Goal: Task Accomplishment & Management: Manage account settings

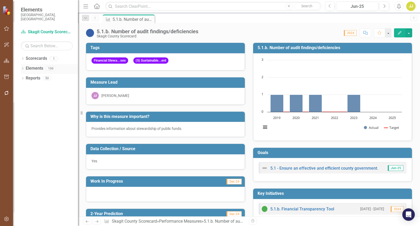
click at [21, 68] on icon "Dropdown" at bounding box center [23, 69] width 4 height 3
click at [25, 77] on icon "Dropdown" at bounding box center [25, 78] width 4 height 3
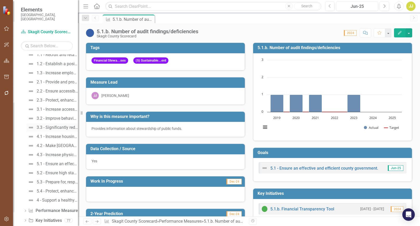
scroll to position [38, 0]
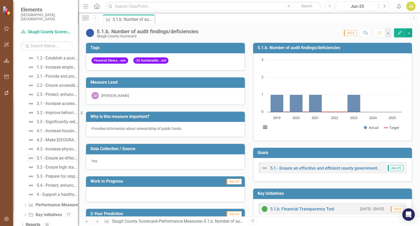
click at [56, 156] on div "5.1 - Ensure an effective and efficient county government." at bounding box center [57, 158] width 41 height 5
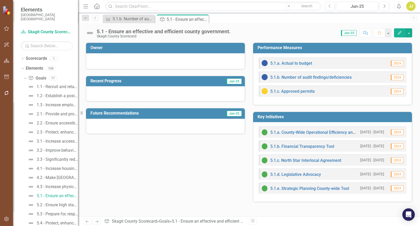
click at [167, 55] on div at bounding box center [165, 61] width 159 height 16
click at [170, 64] on div at bounding box center [165, 61] width 159 height 16
click at [408, 36] on button "button" at bounding box center [408, 32] width 7 height 9
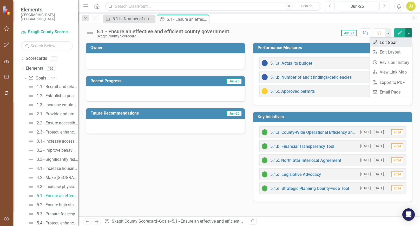
click at [403, 43] on link "Edit Edit Goal" at bounding box center [391, 43] width 42 height 10
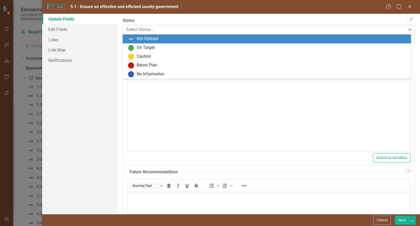
click at [149, 28] on div at bounding box center [264, 29] width 276 height 7
click at [173, 27] on div at bounding box center [264, 29] width 276 height 7
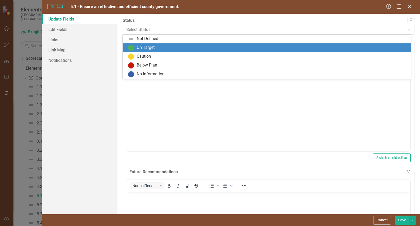
click at [147, 44] on div "On Target" at bounding box center [267, 47] width 288 height 9
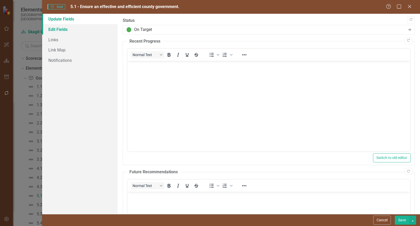
click at [80, 27] on link "Edit Fields" at bounding box center [80, 29] width 76 height 10
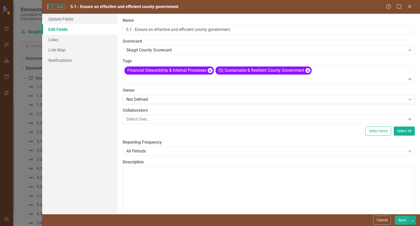
click at [165, 100] on div "Not Defined" at bounding box center [265, 99] width 279 height 6
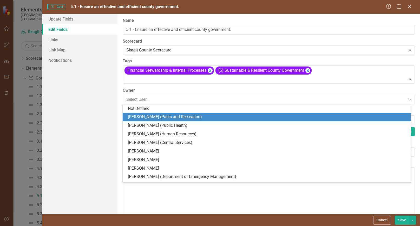
type input "j"
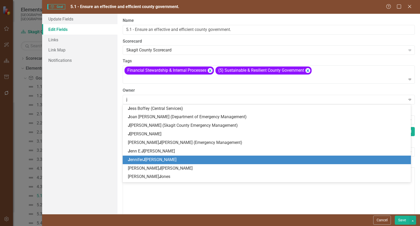
click at [154, 157] on span "[PERSON_NAME]" at bounding box center [152, 159] width 49 height 5
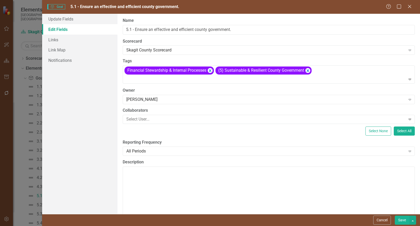
click at [400, 222] on button "Save" at bounding box center [402, 220] width 15 height 9
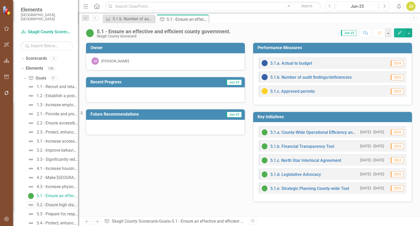
click at [49, 203] on div "5.2 - Ensure high standards of customer service accessibility for all county se…" at bounding box center [57, 205] width 41 height 5
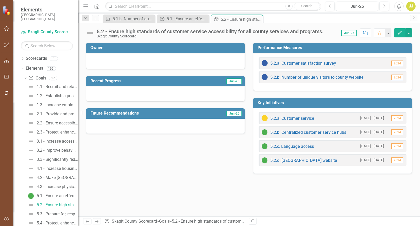
click at [403, 34] on button "Edit" at bounding box center [399, 32] width 11 height 9
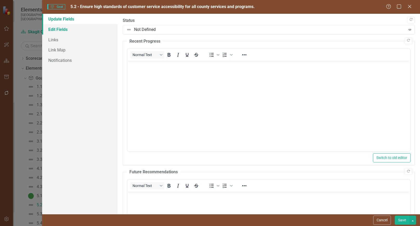
click at [100, 31] on link "Edit Fields" at bounding box center [80, 29] width 76 height 10
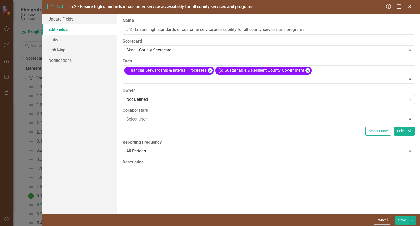
click at [147, 98] on div "Not Defined" at bounding box center [265, 99] width 279 height 6
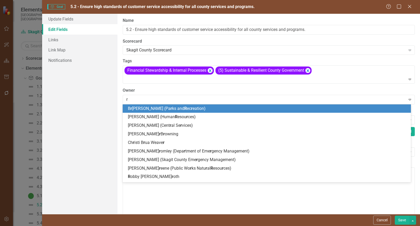
type input "ru"
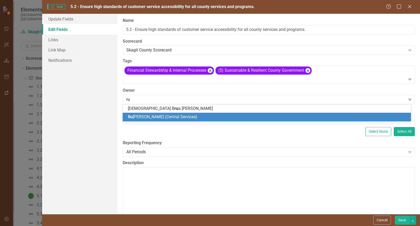
click at [152, 117] on span "Ru [PERSON_NAME] (Central Services)" at bounding box center [162, 116] width 69 height 5
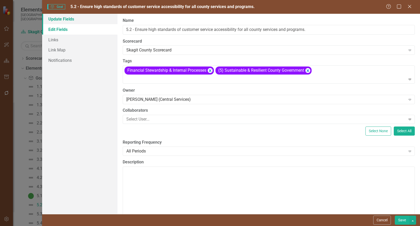
click at [99, 20] on link "Update Fields" at bounding box center [80, 19] width 76 height 10
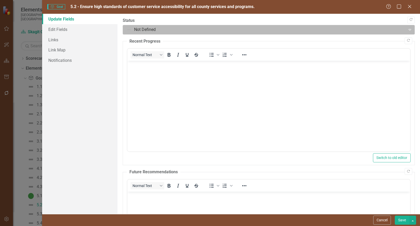
click at [142, 26] on div at bounding box center [264, 29] width 276 height 7
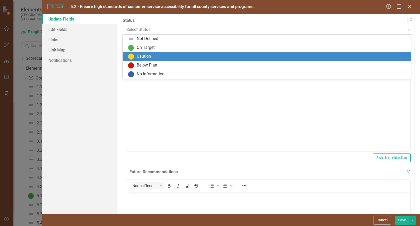
click at [145, 56] on div "Caution" at bounding box center [144, 57] width 14 height 6
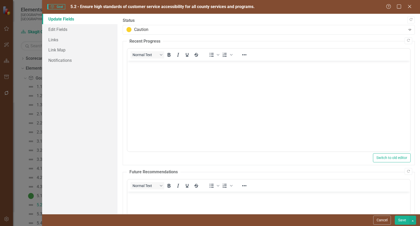
click at [395, 218] on button "Save" at bounding box center [402, 220] width 15 height 9
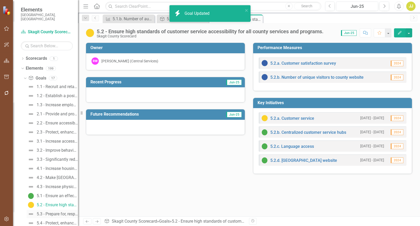
click at [50, 212] on div "5.3 - Prepare for, respond to, and recover from disasters, events, incidents, a…" at bounding box center [57, 214] width 41 height 5
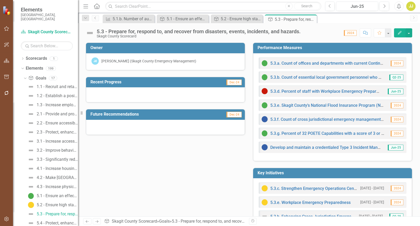
click at [402, 30] on button "Edit" at bounding box center [399, 32] width 11 height 9
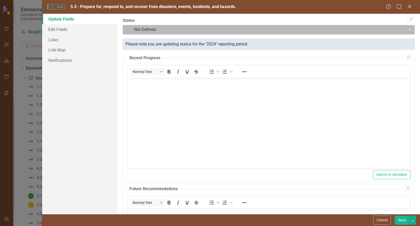
click at [204, 29] on div at bounding box center [264, 29] width 276 height 7
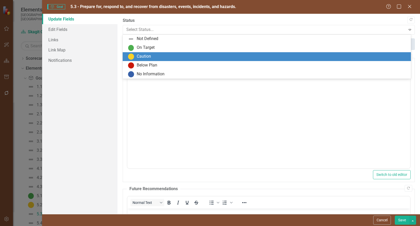
click at [153, 56] on div "Caution" at bounding box center [268, 57] width 280 height 6
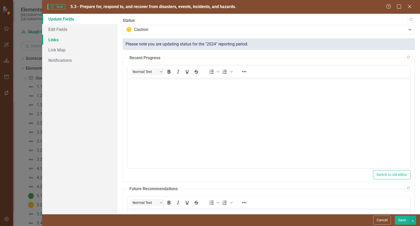
click at [79, 35] on link "Links" at bounding box center [80, 40] width 76 height 10
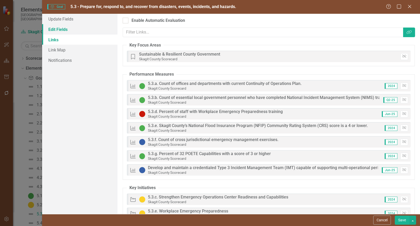
click at [78, 30] on link "Edit Fields" at bounding box center [80, 29] width 76 height 10
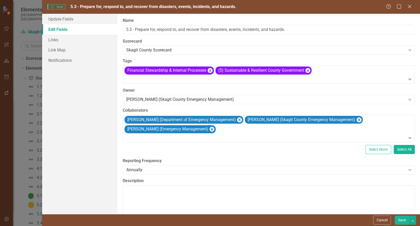
click at [408, 221] on button "Save" at bounding box center [402, 220] width 15 height 9
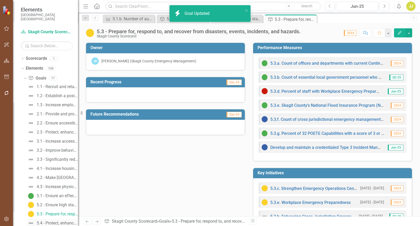
click at [48, 221] on div "5.4 - Protect, enhance, and provide responsible stewardship and sustainability …" at bounding box center [57, 223] width 41 height 5
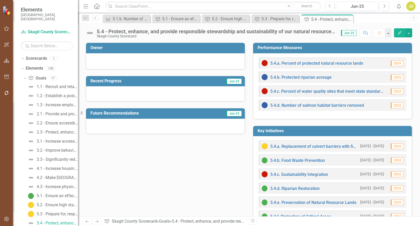
click at [397, 33] on button "Edit" at bounding box center [399, 32] width 11 height 9
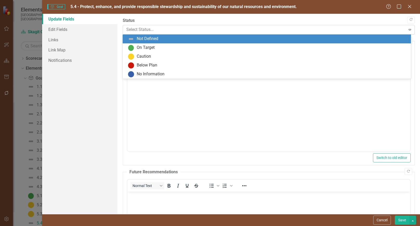
click at [167, 27] on div at bounding box center [264, 29] width 276 height 7
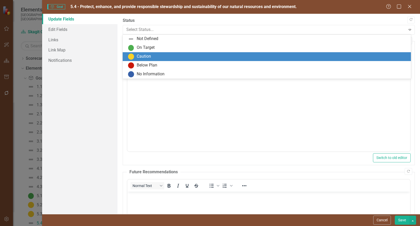
click at [155, 57] on div "Caution" at bounding box center [268, 57] width 280 height 6
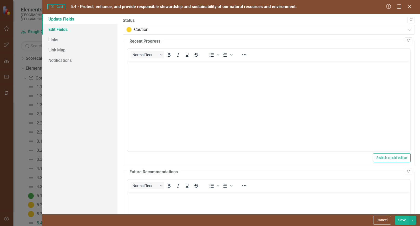
click at [82, 29] on link "Edit Fields" at bounding box center [80, 29] width 76 height 10
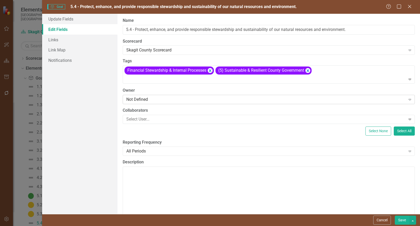
click at [145, 95] on div "Not Defined Expand" at bounding box center [269, 99] width 292 height 9
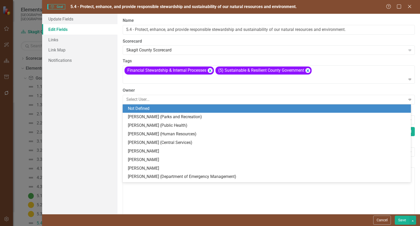
type input "j"
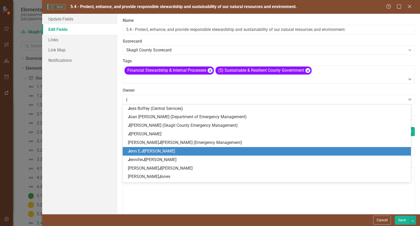
click at [146, 148] on div "J enn E. [PERSON_NAME]" at bounding box center [267, 151] width 288 height 9
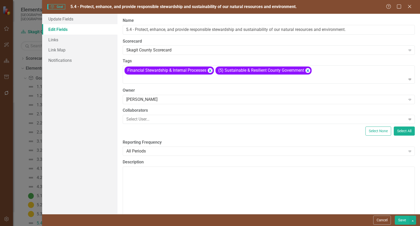
click at [400, 219] on button "Save" at bounding box center [402, 220] width 15 height 9
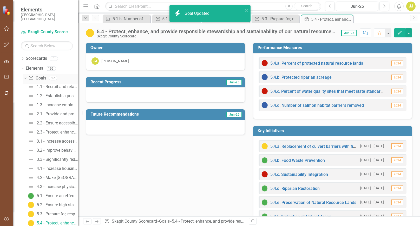
click at [26, 76] on icon "Dropdown" at bounding box center [24, 78] width 3 height 4
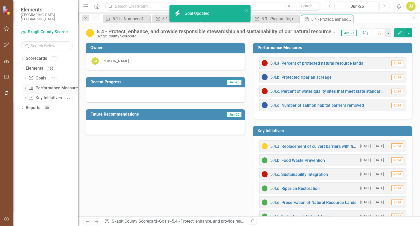
click at [25, 87] on div "Dropdown" at bounding box center [25, 89] width 4 height 4
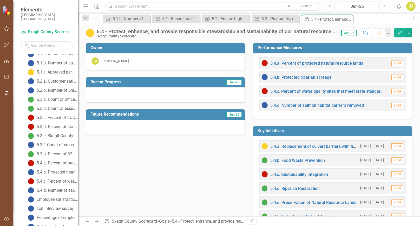
scroll to position [416, 0]
click at [56, 151] on div "5.4.a. Percent of protected natural resource lands" at bounding box center [57, 153] width 41 height 5
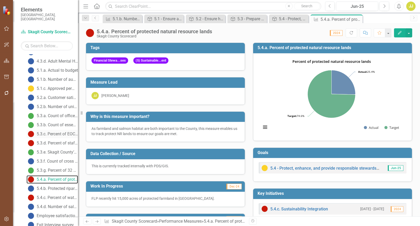
scroll to position [395, 0]
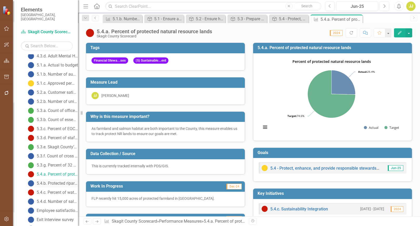
click at [55, 181] on div "5.4.b. Protected riparian acreage" at bounding box center [57, 183] width 41 height 5
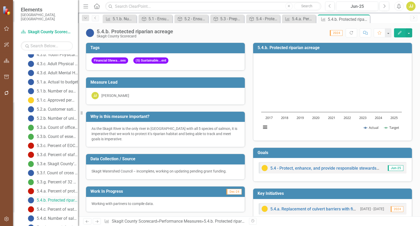
scroll to position [404, 0]
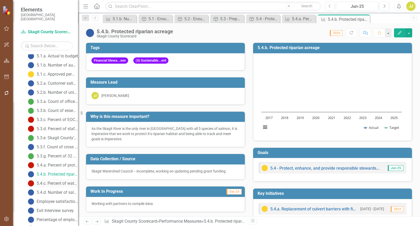
click at [54, 181] on div "5.4.c. Percent of water quality sites that meet state standards" at bounding box center [57, 183] width 41 height 5
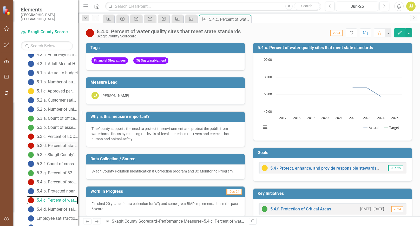
scroll to position [413, 0]
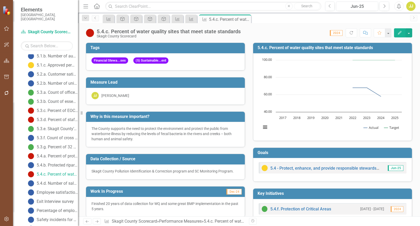
click at [400, 36] on button "Edit" at bounding box center [399, 32] width 11 height 9
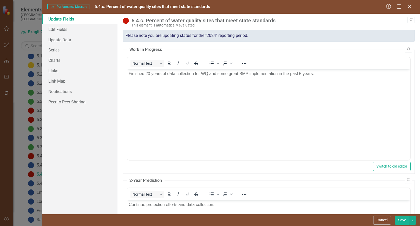
scroll to position [0, 0]
click at [98, 30] on link "Edit Fields" at bounding box center [80, 29] width 76 height 10
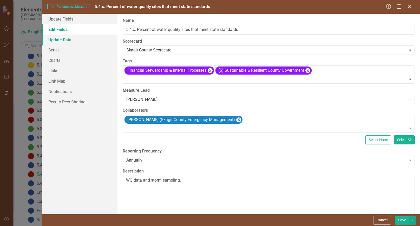
click at [95, 42] on link "Update Data" at bounding box center [80, 40] width 76 height 10
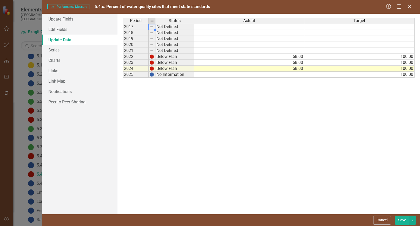
click at [152, 28] on td at bounding box center [152, 27] width 7 height 6
click at [152, 28] on img at bounding box center [152, 27] width 4 height 4
click at [156, 30] on div at bounding box center [155, 30] width 2 height 2
click at [140, 25] on td "2017" at bounding box center [136, 27] width 26 height 6
drag, startPoint x: 148, startPoint y: 30, endPoint x: 402, endPoint y: 43, distance: 253.7
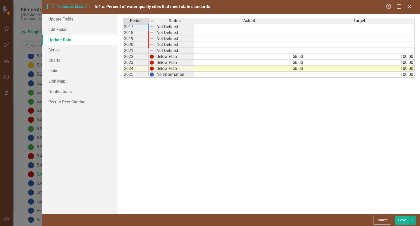
click at [405, 47] on div "Period Status Actual Target 2017 Not Defined 2018 Not Defined 2019 Not Defined …" at bounding box center [269, 114] width 292 height 193
click at [79, 49] on link "Series" at bounding box center [80, 50] width 76 height 10
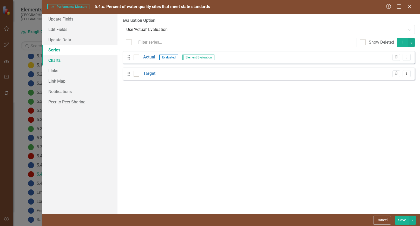
click at [78, 57] on link "Charts" at bounding box center [80, 60] width 76 height 10
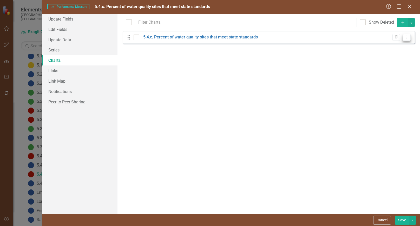
click at [409, 38] on button "Dropdown Menu" at bounding box center [406, 37] width 8 height 7
click at [392, 47] on link "Edit Edit Chart" at bounding box center [389, 46] width 41 height 10
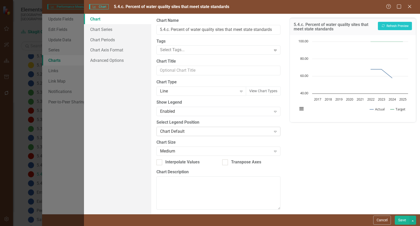
scroll to position [3, 0]
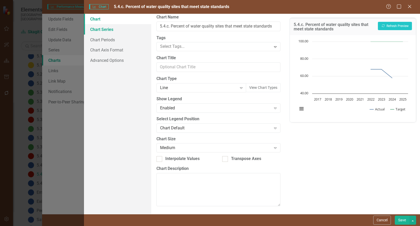
click at [118, 32] on link "Chart Series" at bounding box center [117, 29] width 67 height 10
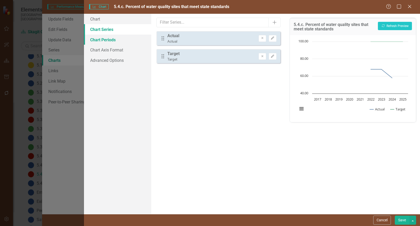
click at [118, 38] on link "Chart Periods" at bounding box center [117, 40] width 67 height 10
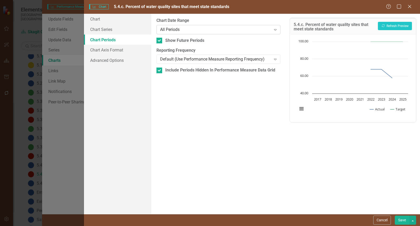
click at [198, 30] on div "All Periods" at bounding box center [215, 29] width 111 height 6
click at [202, 130] on div "From this tab, you define the periods you want included in the chart. For examp…" at bounding box center [218, 114] width 134 height 200
click at [124, 51] on link "Chart Axis Format" at bounding box center [117, 50] width 67 height 10
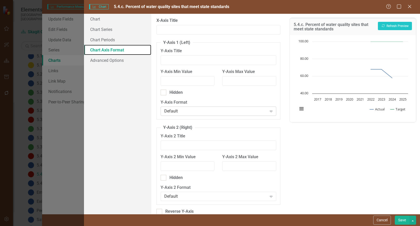
scroll to position [8, 0]
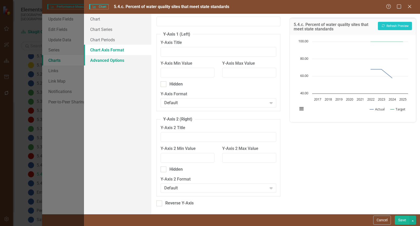
click at [110, 64] on link "Advanced Options" at bounding box center [117, 60] width 67 height 10
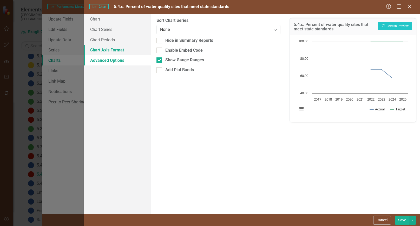
click at [123, 49] on link "Chart Axis Format" at bounding box center [117, 50] width 67 height 10
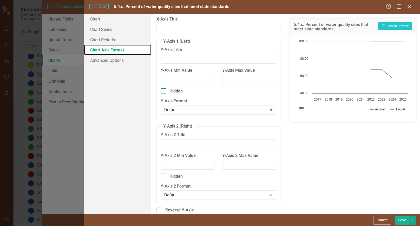
scroll to position [0, 0]
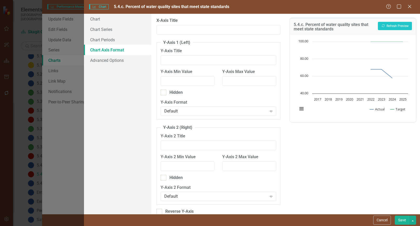
click at [120, 45] on link "Chart Axis Format" at bounding box center [117, 50] width 67 height 10
click at [119, 41] on link "Chart Periods" at bounding box center [117, 40] width 67 height 10
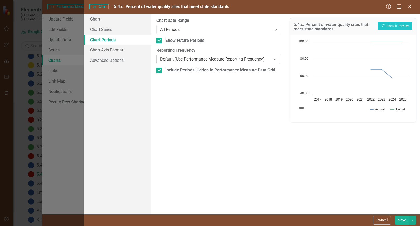
click at [194, 57] on div "Default (Use Performance Measure Reporting Frequency)" at bounding box center [215, 59] width 111 height 6
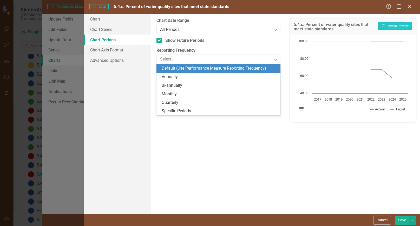
click at [179, 24] on div "Chart Date Range All Periods Expand" at bounding box center [218, 26] width 124 height 16
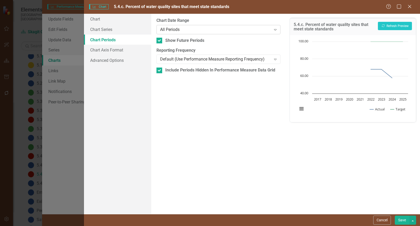
click at [179, 28] on div "All Periods" at bounding box center [215, 29] width 111 height 6
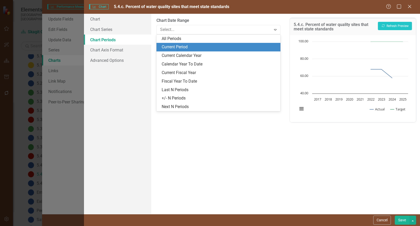
click at [172, 45] on div "Current Period" at bounding box center [220, 47] width 116 height 6
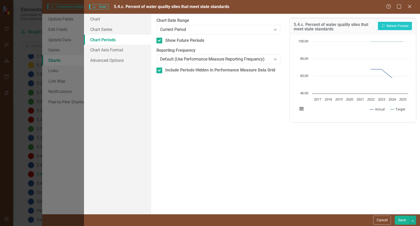
click at [398, 218] on button "Save" at bounding box center [402, 220] width 15 height 9
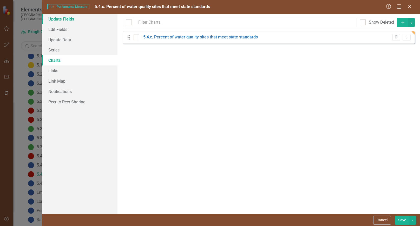
click at [74, 19] on link "Update Fields" at bounding box center [80, 19] width 76 height 10
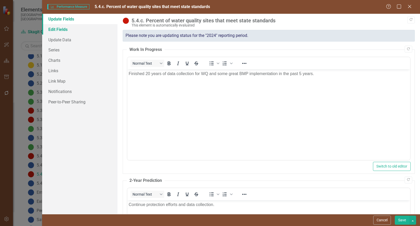
click at [72, 29] on link "Edit Fields" at bounding box center [80, 29] width 76 height 10
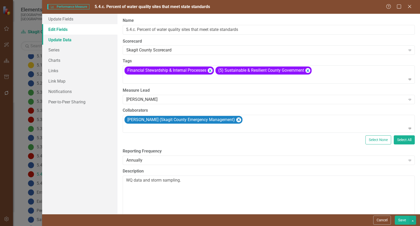
click at [76, 40] on link "Update Data" at bounding box center [80, 40] width 76 height 10
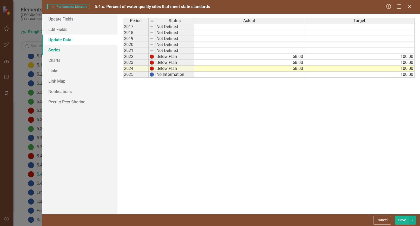
click at [72, 50] on link "Series" at bounding box center [80, 50] width 76 height 10
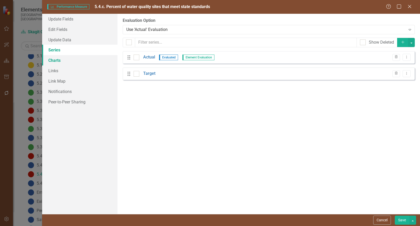
click at [74, 60] on link "Charts" at bounding box center [80, 60] width 76 height 10
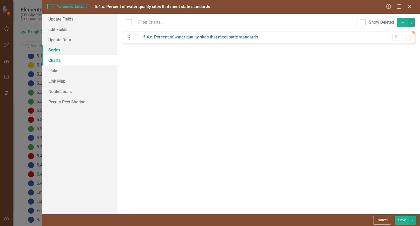
click at [54, 49] on link "Series" at bounding box center [80, 50] width 76 height 10
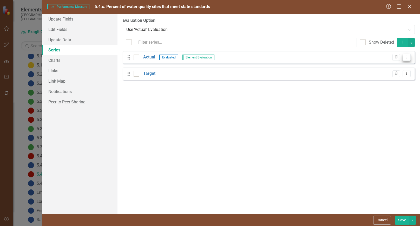
click at [408, 58] on icon "Dropdown Menu" at bounding box center [406, 56] width 4 height 3
click at [388, 65] on link "Edit Edit Measure Series" at bounding box center [380, 66] width 59 height 10
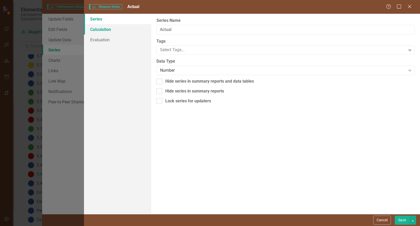
click at [105, 32] on link "Calculation" at bounding box center [117, 29] width 67 height 10
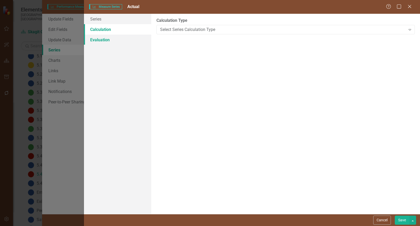
click at [106, 37] on link "Evaluation" at bounding box center [117, 40] width 67 height 10
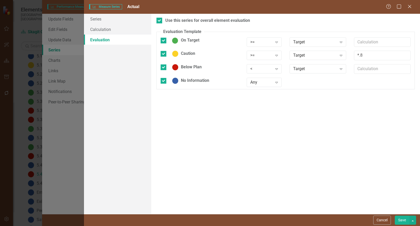
click at [70, 58] on div "Measure Series Measure Series Actual Help Maximize Close Series Calculation Eva…" at bounding box center [210, 113] width 420 height 226
click at [379, 221] on button "Cancel" at bounding box center [382, 220] width 18 height 9
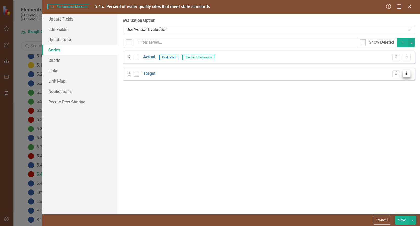
click at [408, 75] on icon "Dropdown Menu" at bounding box center [406, 73] width 4 height 3
click at [388, 82] on link "Edit Edit Measure Series" at bounding box center [380, 82] width 59 height 10
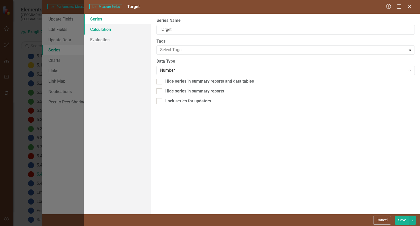
click at [110, 32] on link "Calculation" at bounding box center [117, 29] width 67 height 10
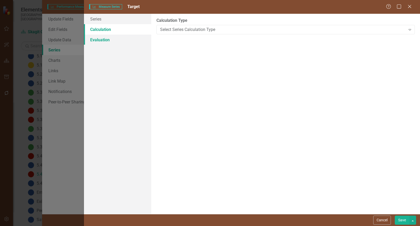
click at [108, 40] on link "Evaluation" at bounding box center [117, 40] width 67 height 10
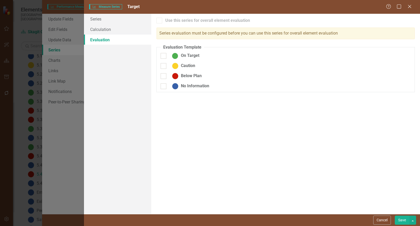
click at [51, 132] on div "Measure Series Measure Series Target Help Maximize Close Series Calculation Eva…" at bounding box center [210, 113] width 420 height 226
click at [379, 218] on button "Cancel" at bounding box center [382, 220] width 18 height 9
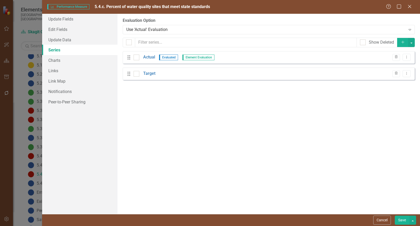
click at [405, 221] on button "Save" at bounding box center [402, 220] width 15 height 9
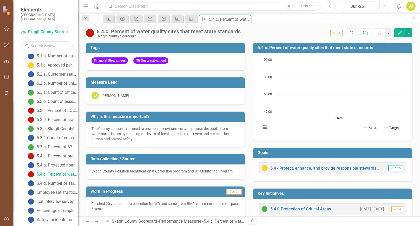
click at [402, 31] on button "Edit" at bounding box center [399, 32] width 11 height 9
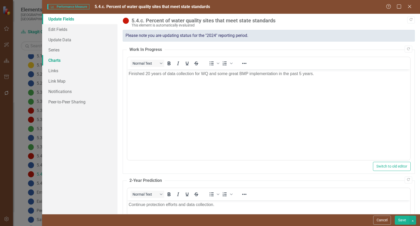
click at [81, 62] on link "Charts" at bounding box center [80, 60] width 76 height 10
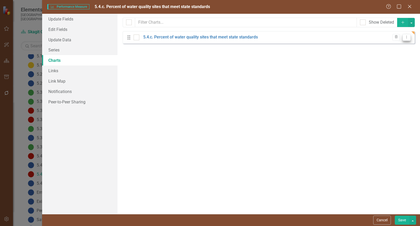
click at [406, 38] on icon "Dropdown Menu" at bounding box center [406, 36] width 4 height 3
click at [397, 43] on link "Edit Edit Chart" at bounding box center [389, 46] width 41 height 10
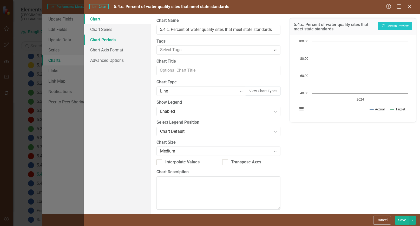
click at [124, 39] on link "Chart Periods" at bounding box center [117, 40] width 67 height 10
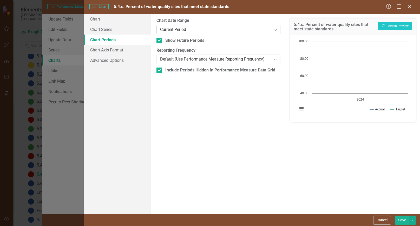
click at [209, 25] on div "Current Period Expand" at bounding box center [218, 29] width 124 height 9
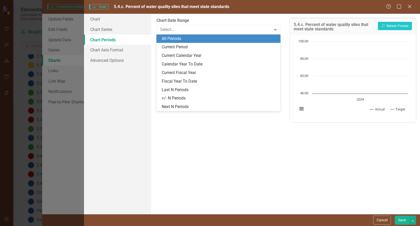
click at [187, 37] on div "All Periods" at bounding box center [220, 39] width 116 height 6
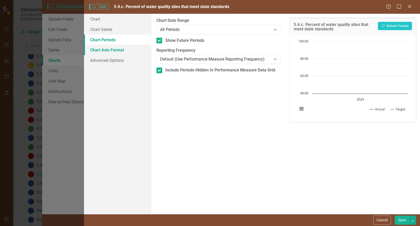
click at [130, 48] on link "Chart Axis Format" at bounding box center [117, 50] width 67 height 10
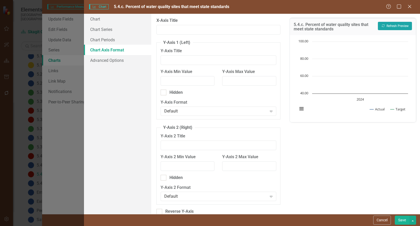
click at [389, 30] on button "Recalculate Refresh Preview" at bounding box center [395, 26] width 34 height 8
click at [118, 28] on link "Chart Series" at bounding box center [117, 29] width 67 height 10
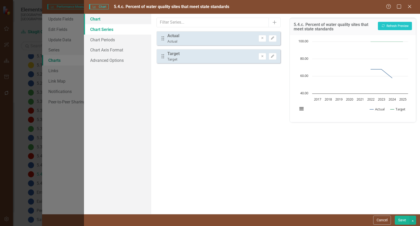
click at [114, 22] on link "Chart" at bounding box center [117, 19] width 67 height 10
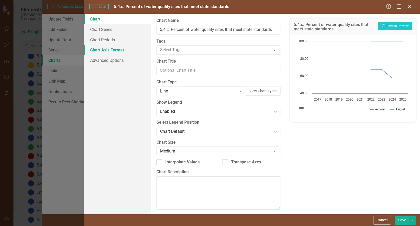
click at [117, 53] on link "Chart Axis Format" at bounding box center [117, 50] width 67 height 10
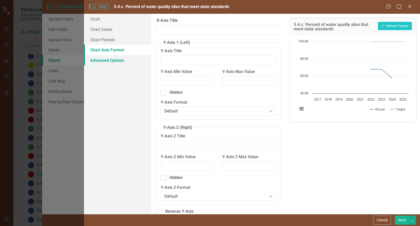
click at [117, 58] on link "Advanced Options" at bounding box center [117, 60] width 67 height 10
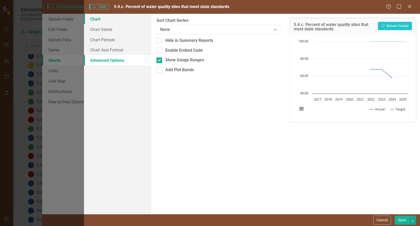
click at [102, 18] on link "Chart" at bounding box center [117, 19] width 67 height 10
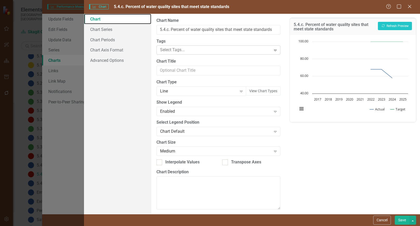
scroll to position [3, 0]
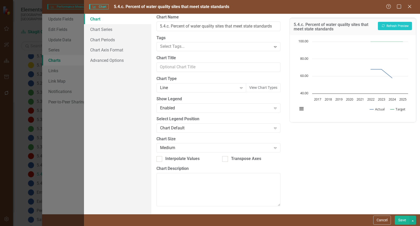
click at [401, 221] on button "Save" at bounding box center [402, 220] width 15 height 9
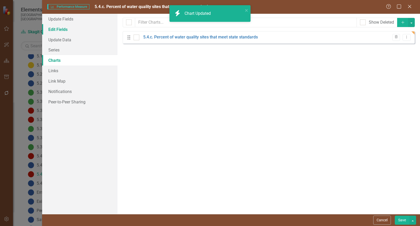
click at [63, 26] on link "Edit Fields" at bounding box center [80, 29] width 76 height 10
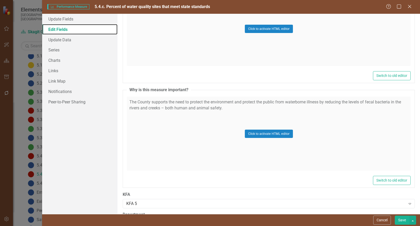
scroll to position [343, 0]
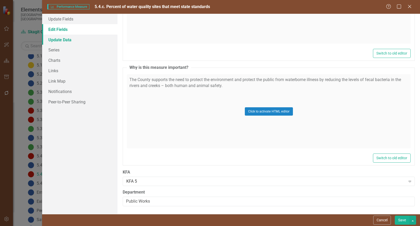
click at [59, 40] on link "Update Data" at bounding box center [80, 40] width 76 height 10
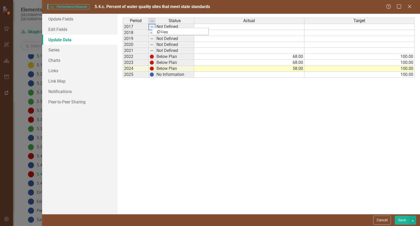
click at [150, 30] on div at bounding box center [151, 30] width 7 height 1
click at [154, 28] on td at bounding box center [152, 27] width 7 height 6
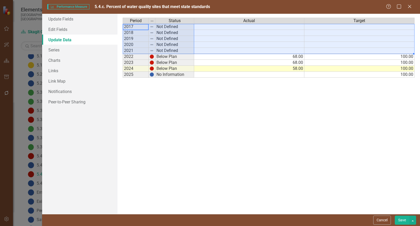
drag, startPoint x: 136, startPoint y: 27, endPoint x: 384, endPoint y: 53, distance: 249.8
click at [384, 53] on div "Period Status Actual Target 2017 Not Defined 2018 Not Defined 2019 Not Defined …" at bounding box center [269, 114] width 292 height 193
click at [60, 49] on link "Series" at bounding box center [80, 50] width 76 height 10
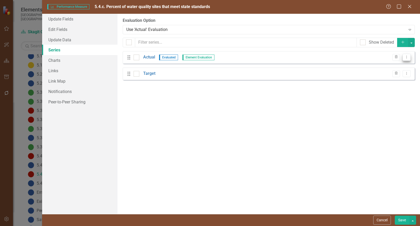
click at [406, 58] on icon "Dropdown Menu" at bounding box center [406, 56] width 4 height 3
click at [397, 68] on link "Edit Edit Measure Series" at bounding box center [380, 66] width 59 height 10
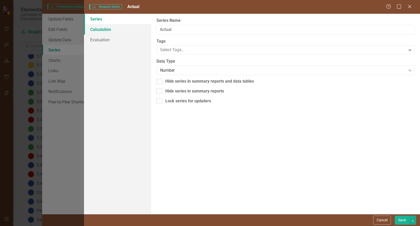
click at [114, 28] on link "Calculation" at bounding box center [117, 29] width 67 height 10
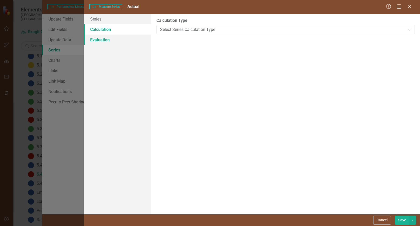
click at [107, 40] on link "Evaluation" at bounding box center [117, 40] width 67 height 10
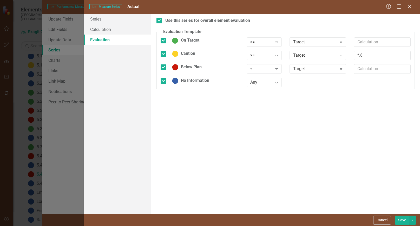
click at [68, 125] on div "Measure Series Measure Series Actual Help Maximize Close Series Calculation Eva…" at bounding box center [210, 113] width 420 height 226
click at [383, 221] on button "Cancel" at bounding box center [382, 220] width 18 height 9
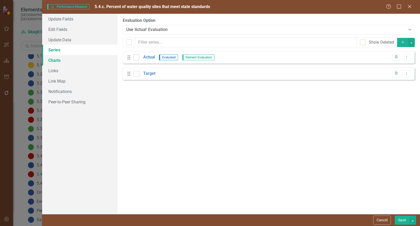
click at [56, 61] on link "Charts" at bounding box center [80, 60] width 76 height 10
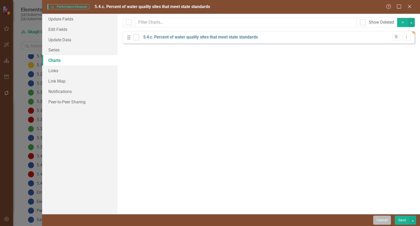
click at [386, 223] on button "Cancel" at bounding box center [382, 220] width 18 height 9
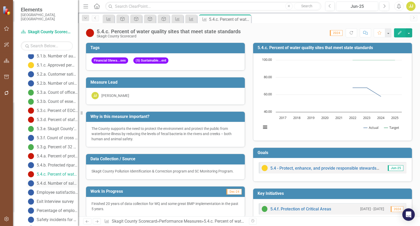
click at [43, 181] on div "5.4.d. Number of salmon habitat barriers removed" at bounding box center [57, 183] width 41 height 5
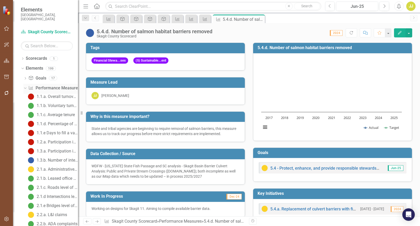
click at [25, 86] on icon "Dropdown" at bounding box center [24, 88] width 3 height 4
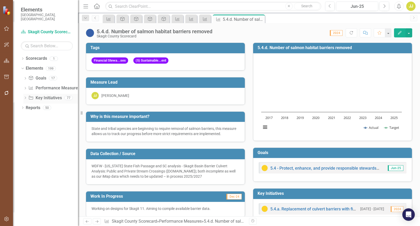
click at [25, 97] on icon "Dropdown" at bounding box center [25, 98] width 4 height 3
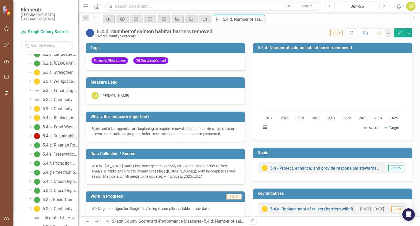
scroll to position [572, 0]
click at [54, 115] on div "5.4.a. Replacement of culvert barriers with fish passable structures" at bounding box center [60, 117] width 35 height 5
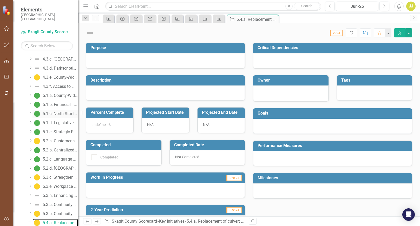
scroll to position [462, 0]
